Goal: Complete application form

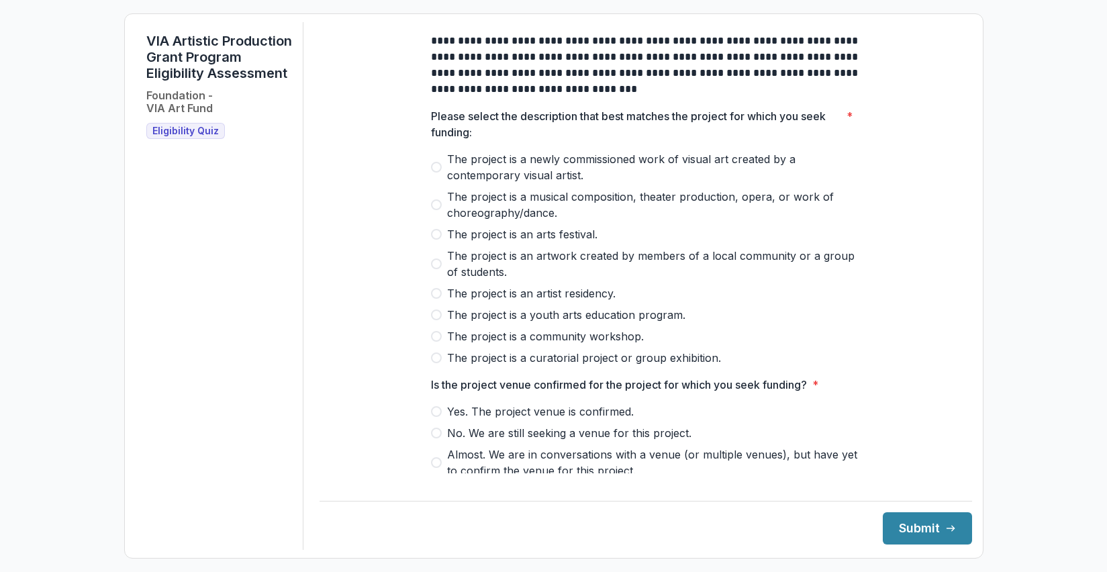
click at [436, 173] on span at bounding box center [436, 167] width 11 height 11
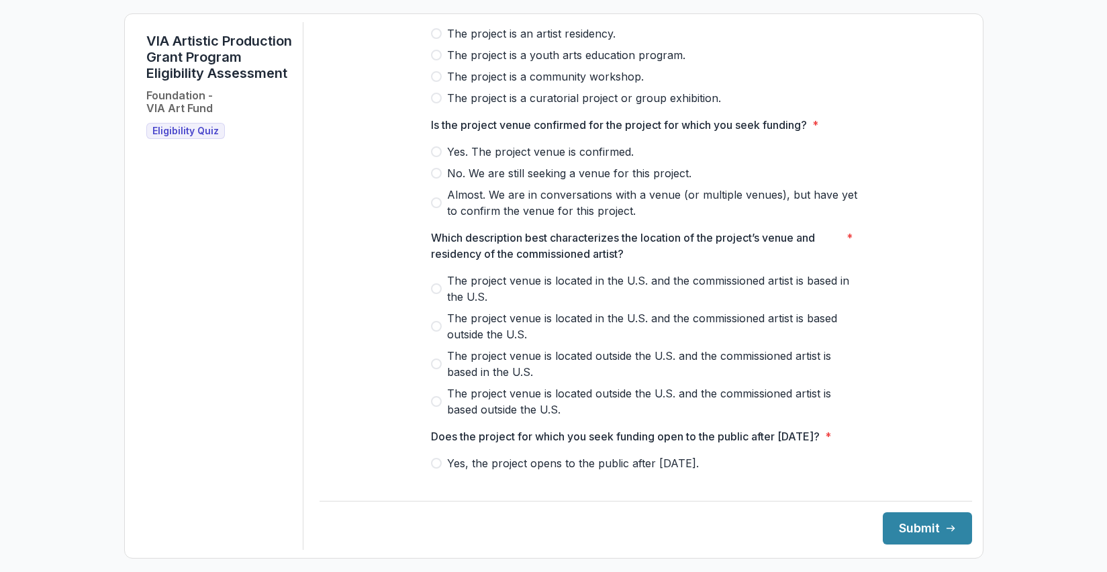
scroll to position [259, 0]
click at [438, 158] on span at bounding box center [436, 152] width 11 height 11
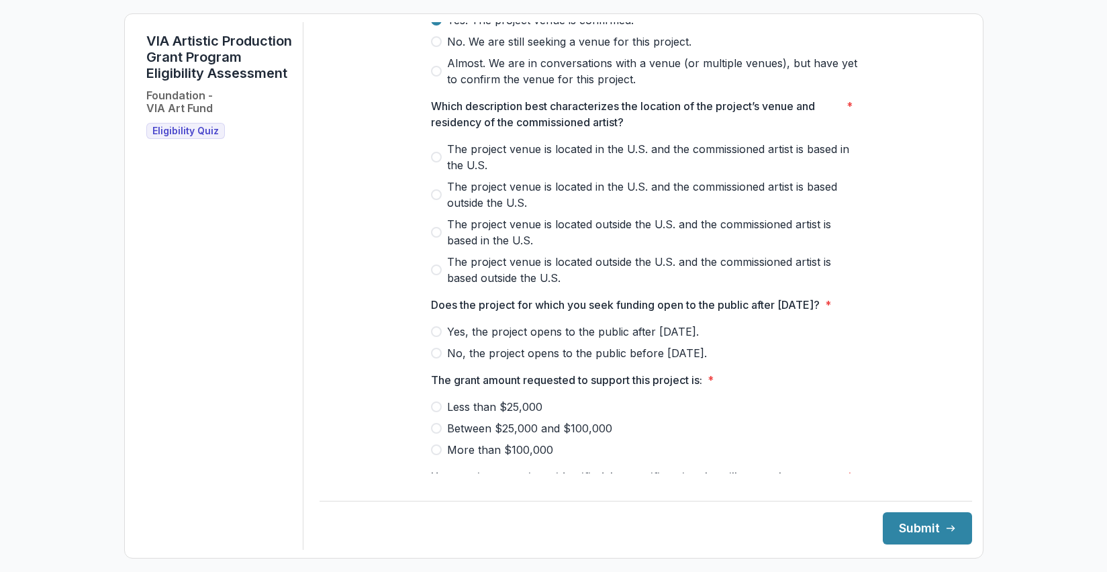
scroll to position [415, 0]
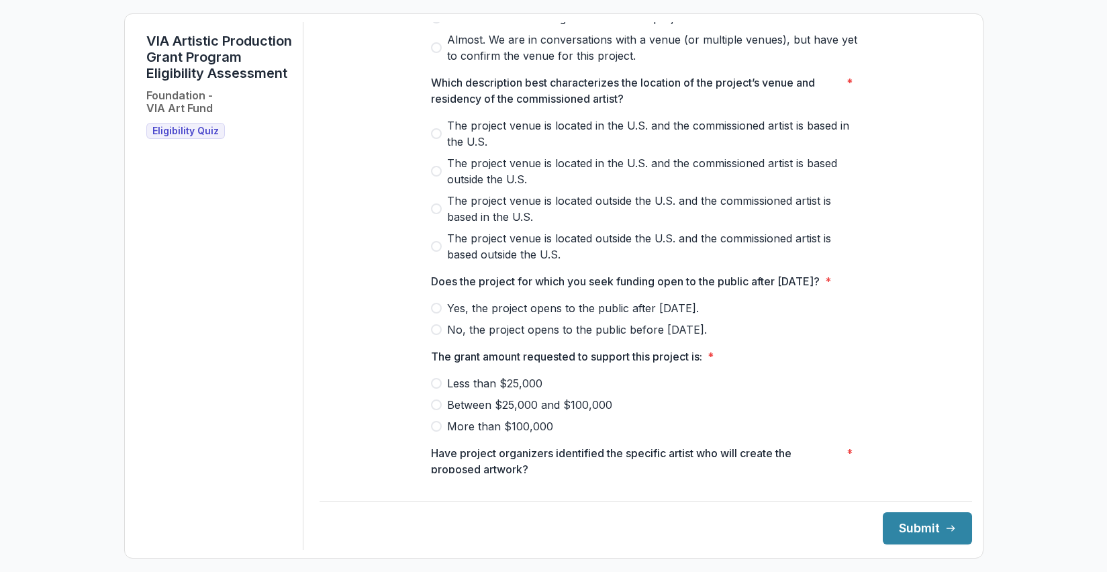
click at [440, 144] on label "The project venue is located in the U.S. and the commissioned artist is based i…" at bounding box center [646, 133] width 430 height 32
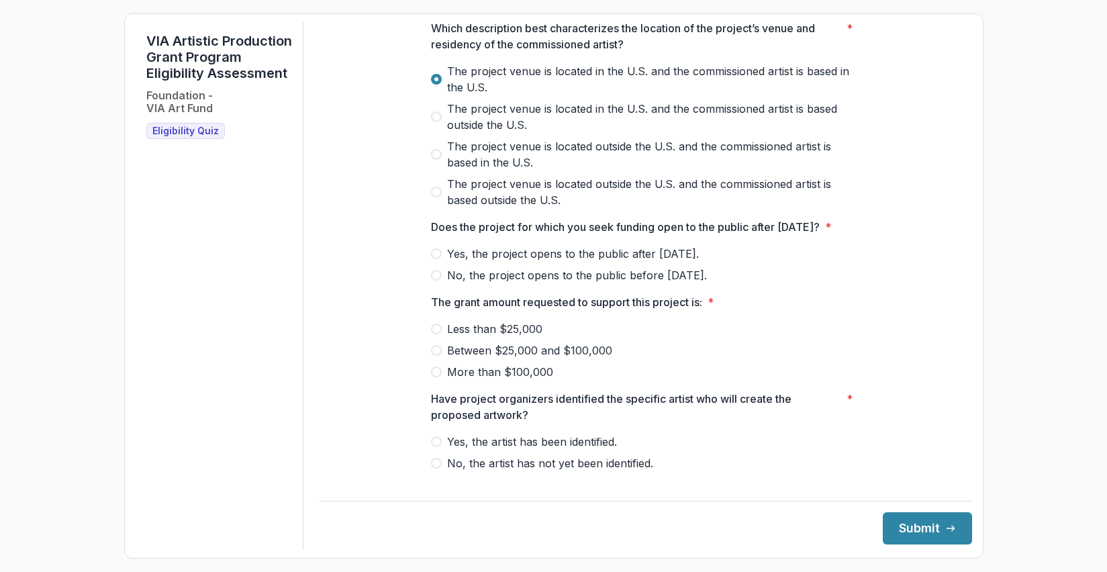
scroll to position [505, 0]
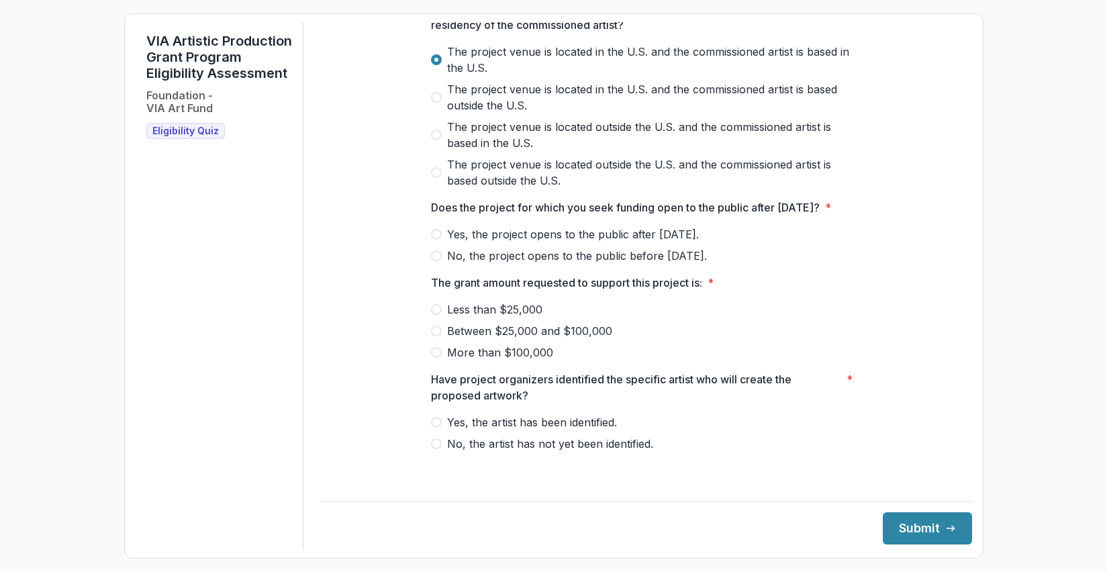
click at [440, 242] on label "Yes, the project opens to the public after [DATE]." at bounding box center [646, 234] width 430 height 16
click at [437, 315] on span at bounding box center [436, 309] width 11 height 11
click at [437, 428] on span at bounding box center [436, 422] width 11 height 11
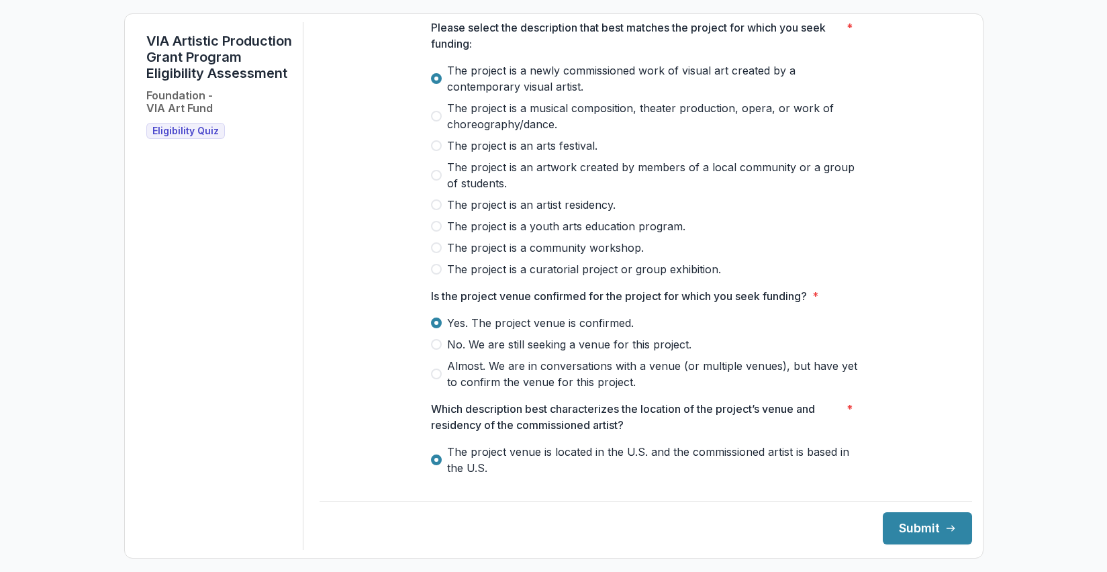
scroll to position [93, 0]
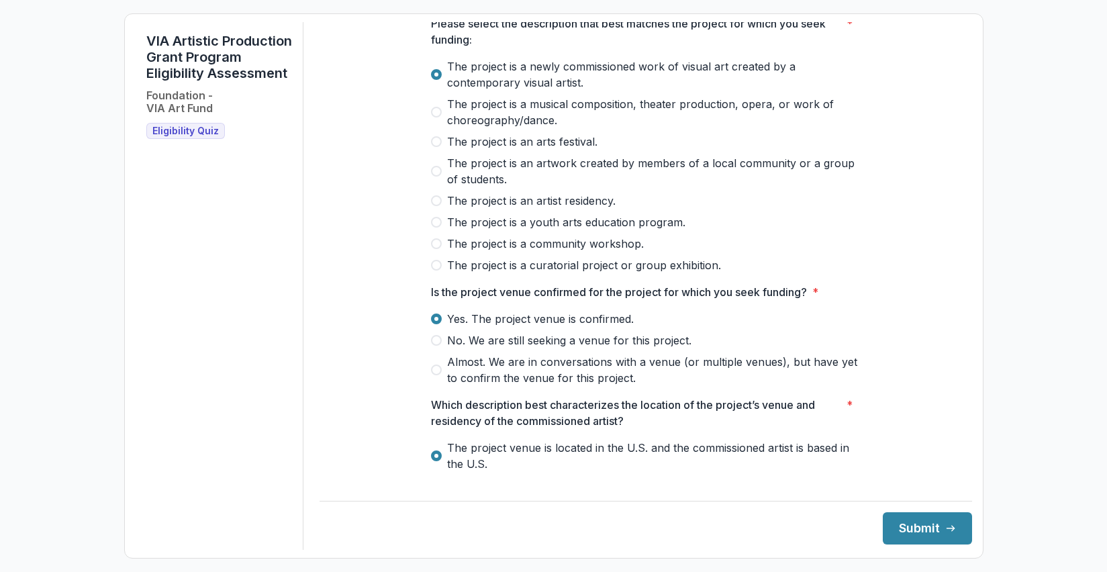
click at [434, 271] on span at bounding box center [436, 265] width 11 height 11
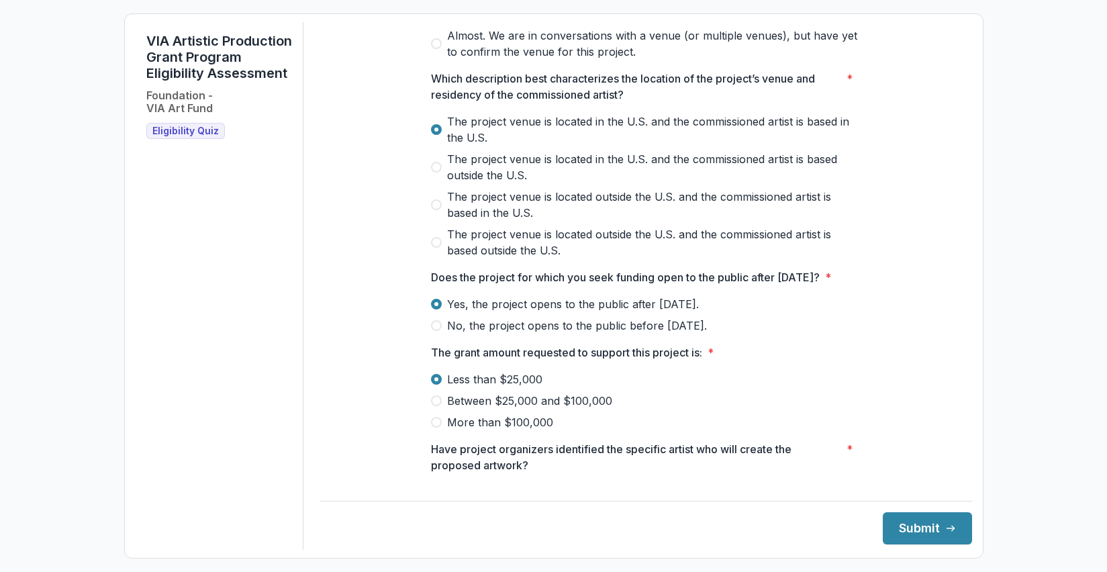
scroll to position [505, 0]
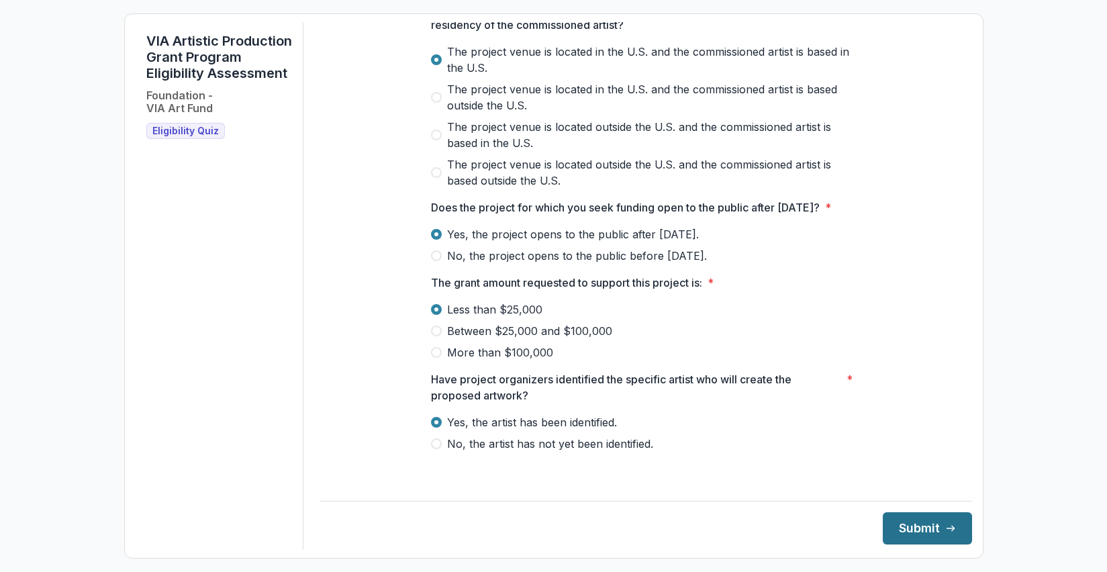
click at [914, 523] on button "Submit" at bounding box center [927, 528] width 89 height 32
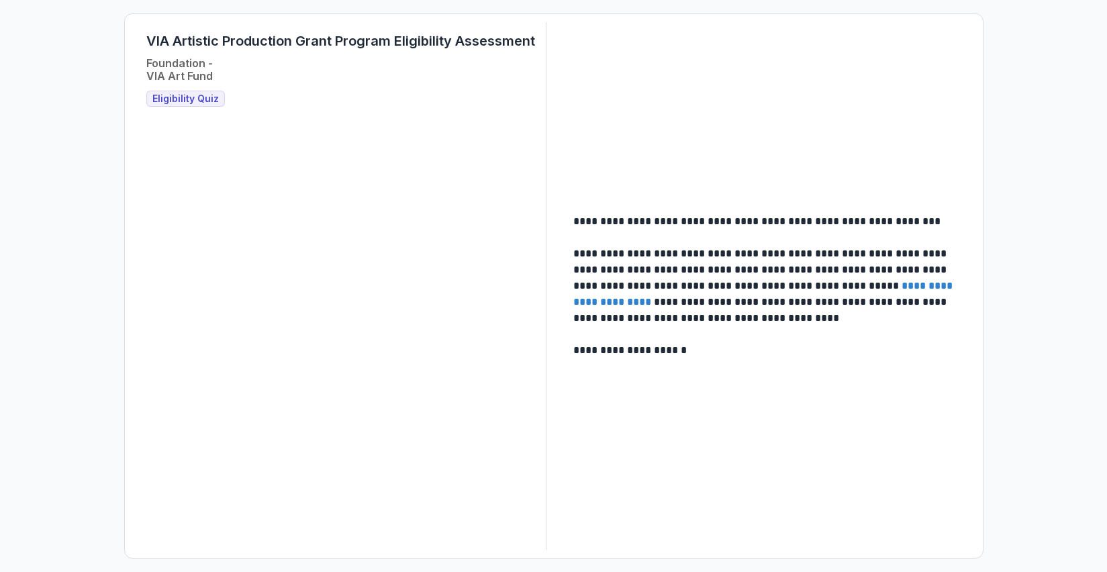
click at [649, 302] on link "**********" at bounding box center [764, 294] width 382 height 26
